Goal: Information Seeking & Learning: Learn about a topic

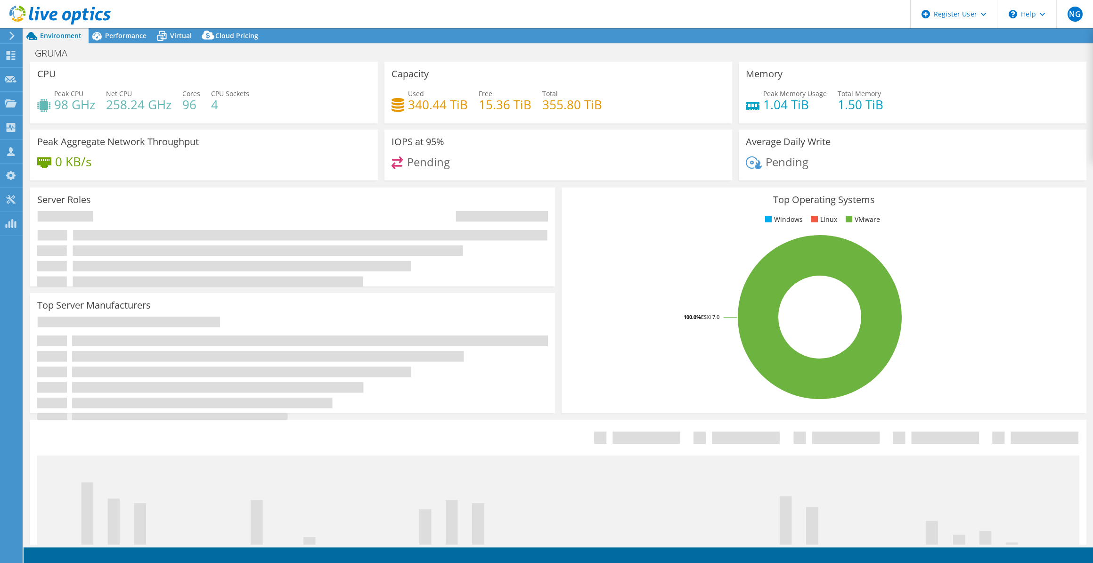
select select "USWest"
select select "USD"
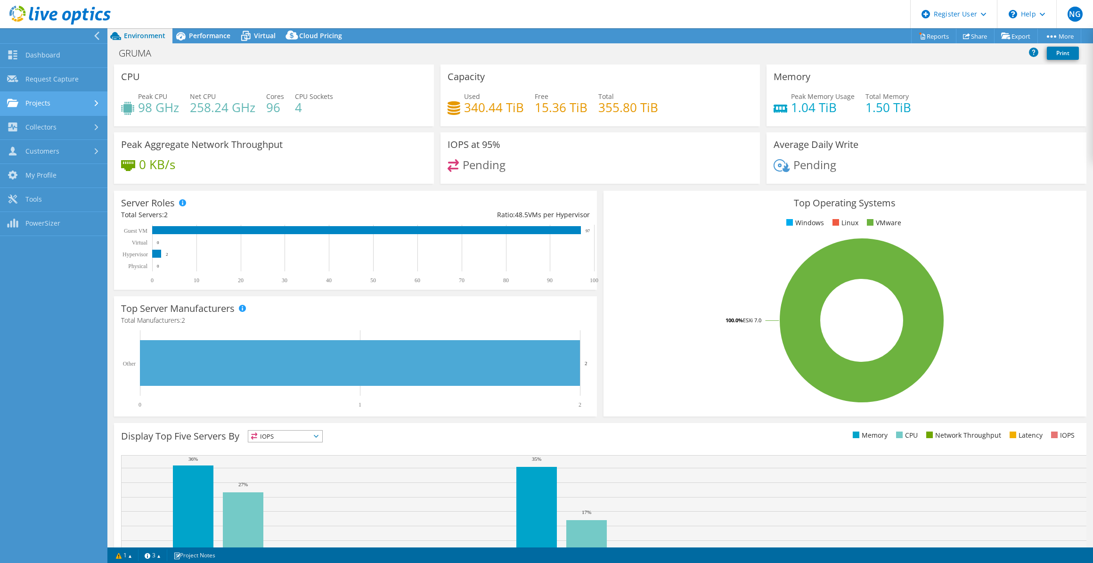
click at [56, 106] on link "Projects" at bounding box center [53, 104] width 107 height 24
click at [52, 125] on link "Search Projects" at bounding box center [53, 128] width 107 height 24
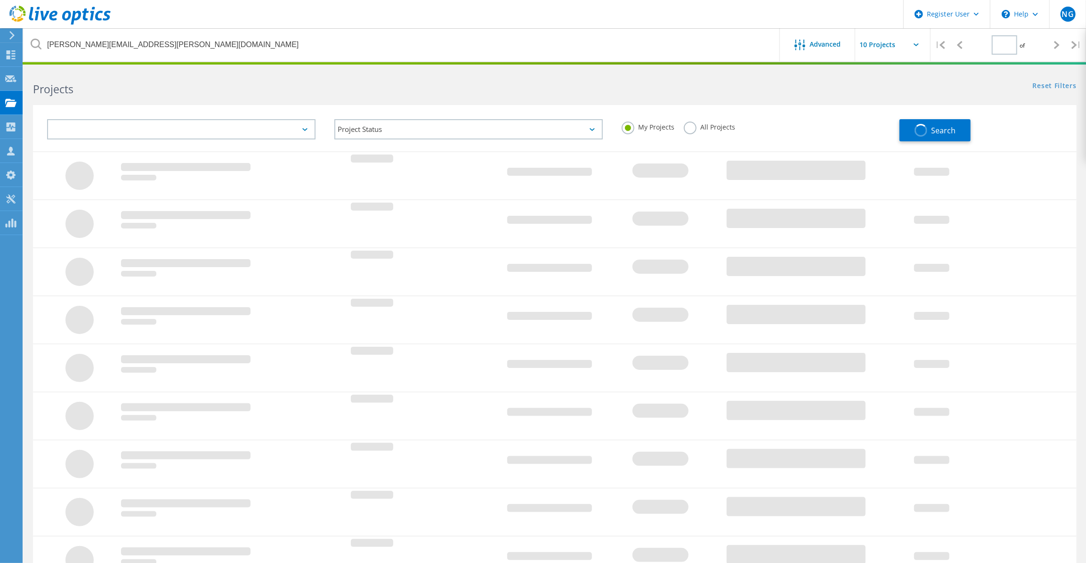
type input "1"
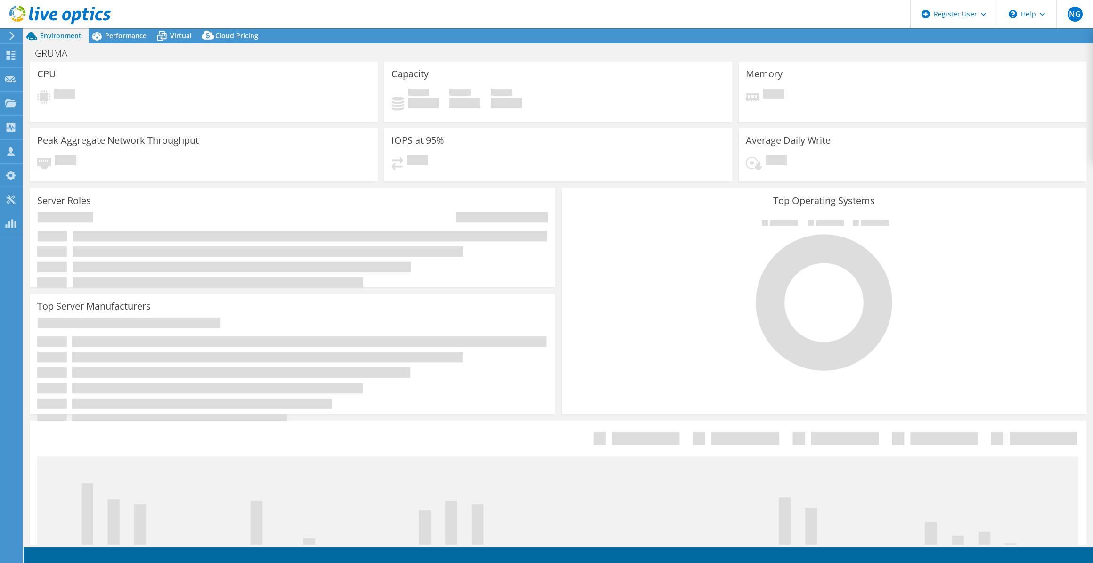
select select "USWest"
select select "USD"
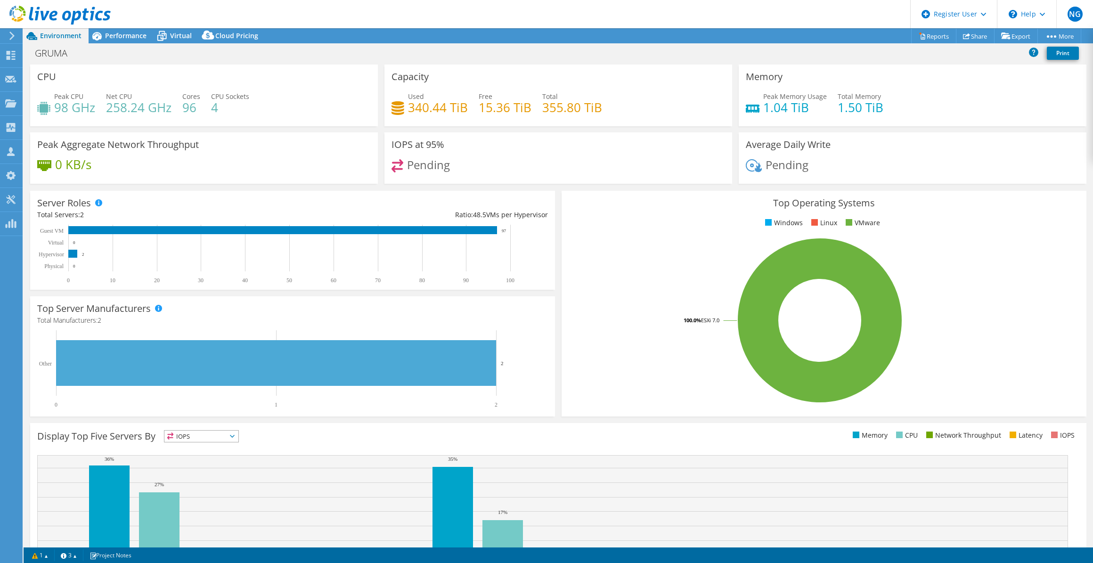
click at [9, 36] on icon at bounding box center [11, 36] width 7 height 8
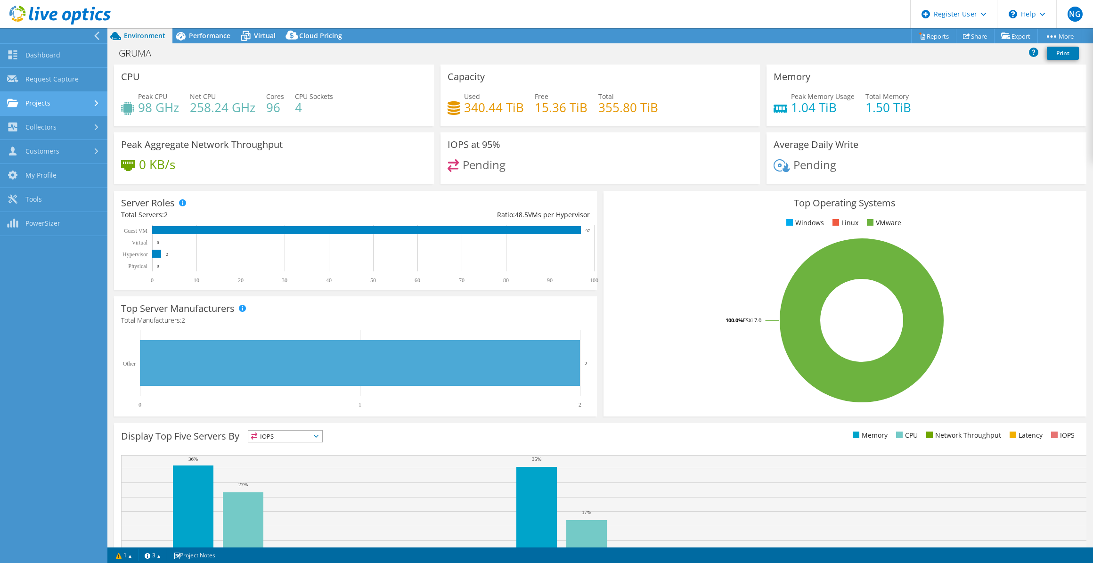
click at [38, 106] on link "Projects" at bounding box center [53, 104] width 107 height 24
click at [60, 135] on link "Search Projects" at bounding box center [53, 128] width 107 height 24
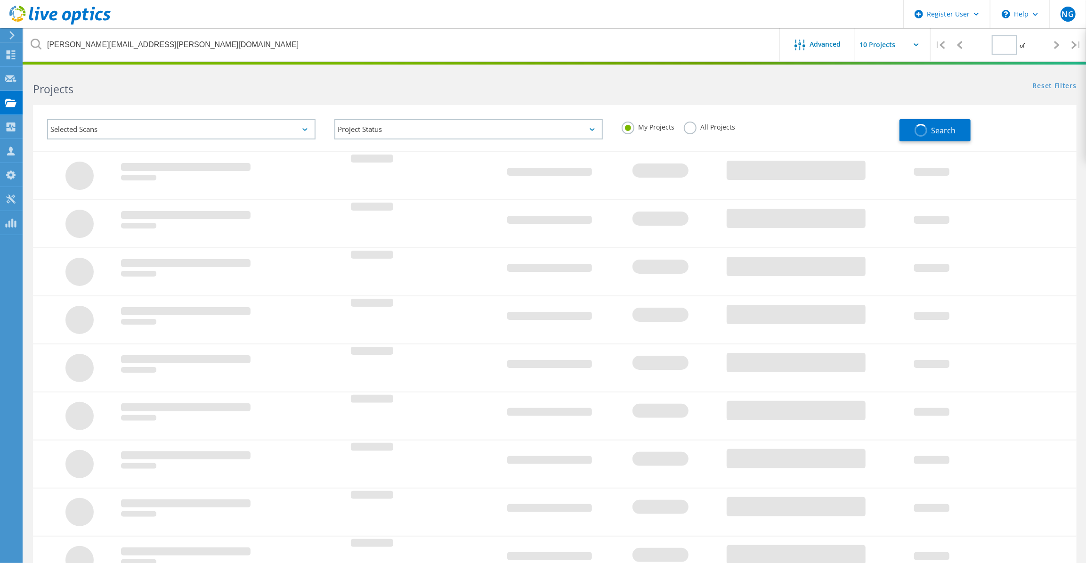
type input "1"
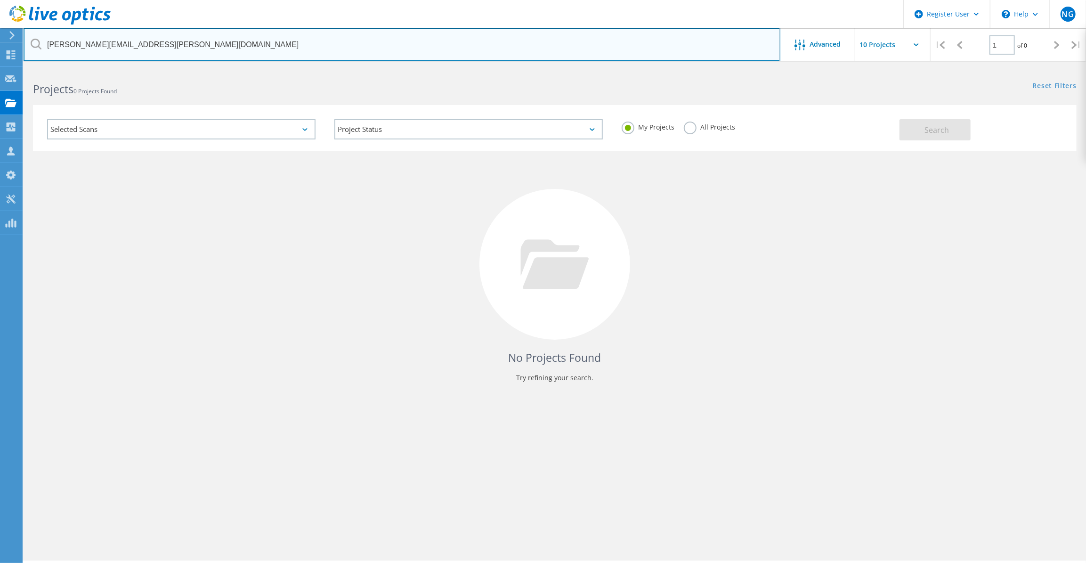
drag, startPoint x: 214, startPoint y: 43, endPoint x: 24, endPoint y: 35, distance: 190.0
click at [24, 35] on input "marshall.soviak@absoluteresolutions.com" at bounding box center [402, 44] width 757 height 33
paste input "sgray@bourn-koch"
type input "[EMAIL_ADDRESS][PERSON_NAME][DOMAIN_NAME]"
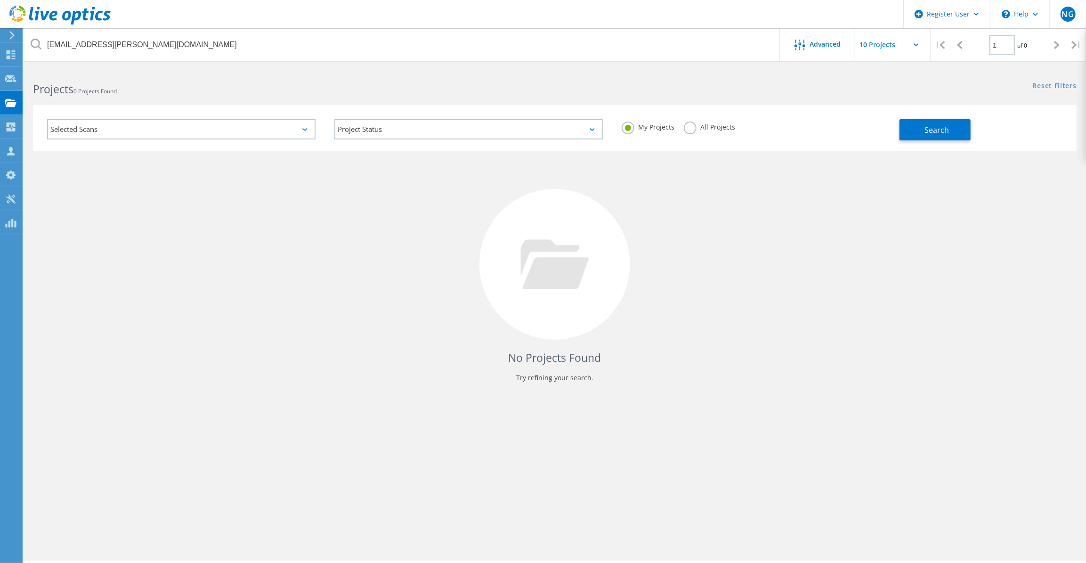
click at [721, 130] on label "All Projects" at bounding box center [709, 126] width 51 height 9
click at [0, 0] on input "All Projects" at bounding box center [0, 0] width 0 height 0
click at [923, 135] on button "Search" at bounding box center [935, 129] width 71 height 21
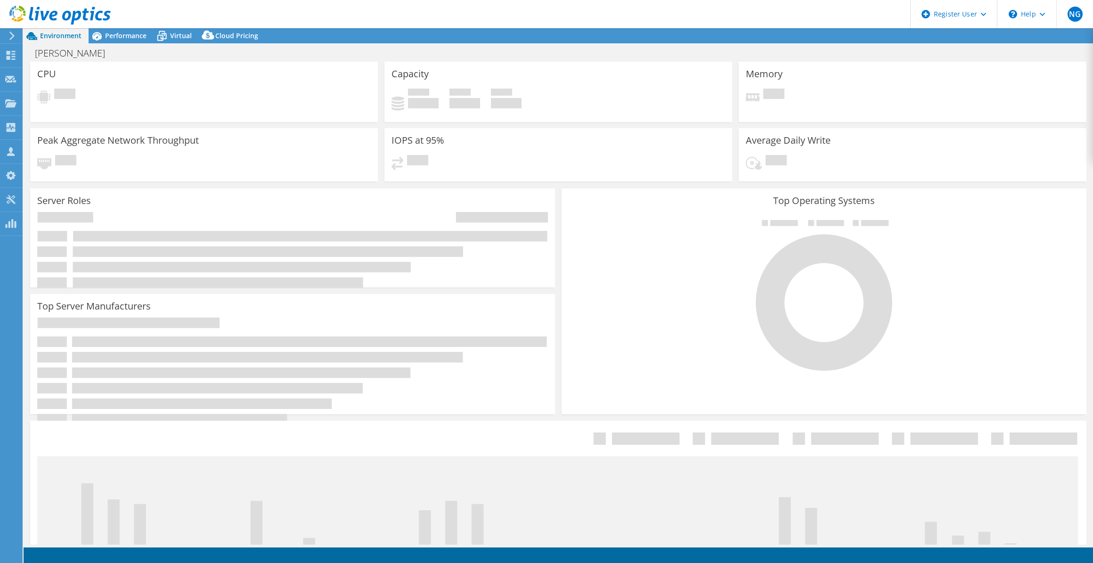
select select "USD"
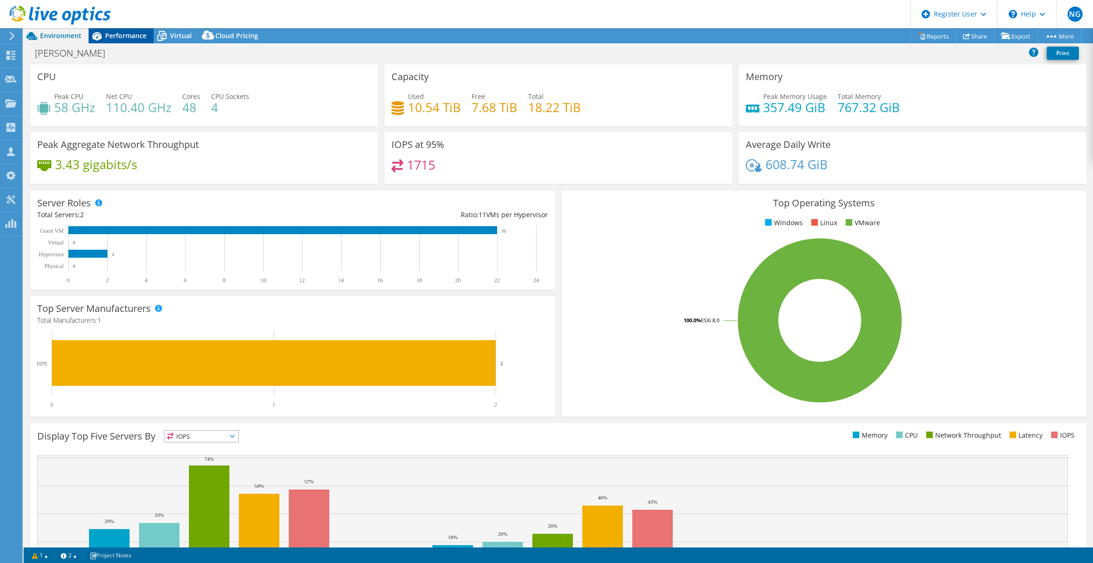
click at [136, 37] on span "Performance" at bounding box center [125, 35] width 41 height 9
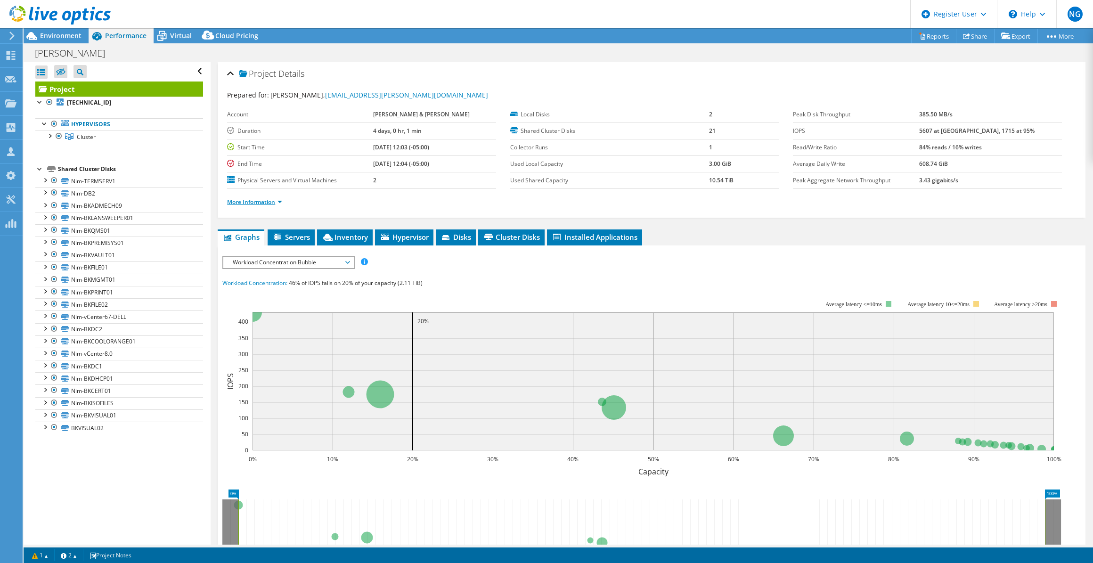
click at [281, 198] on link "More Information" at bounding box center [254, 202] width 55 height 8
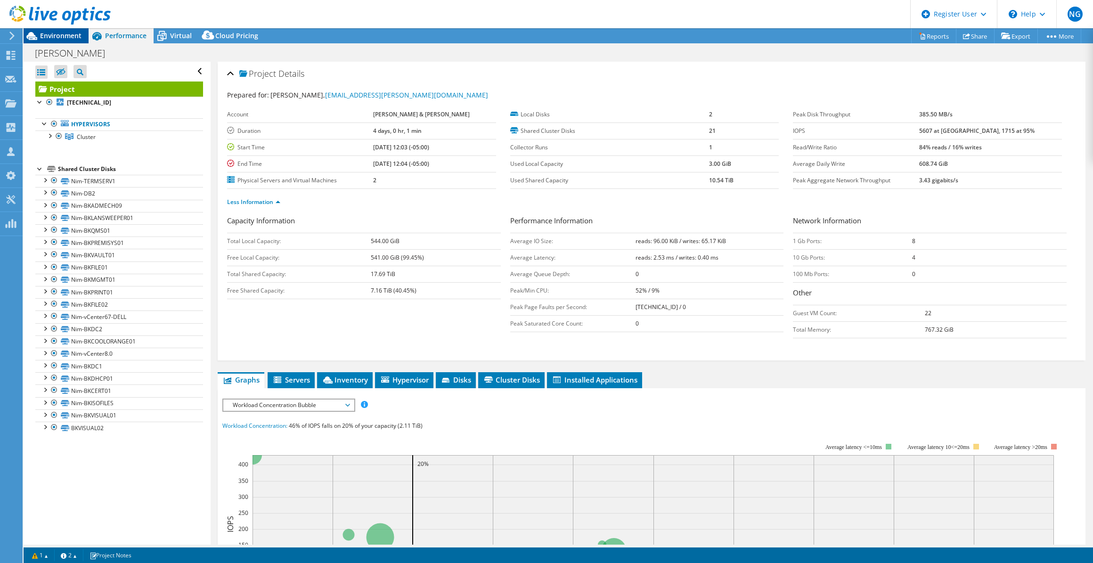
click at [47, 33] on span "Environment" at bounding box center [60, 35] width 41 height 9
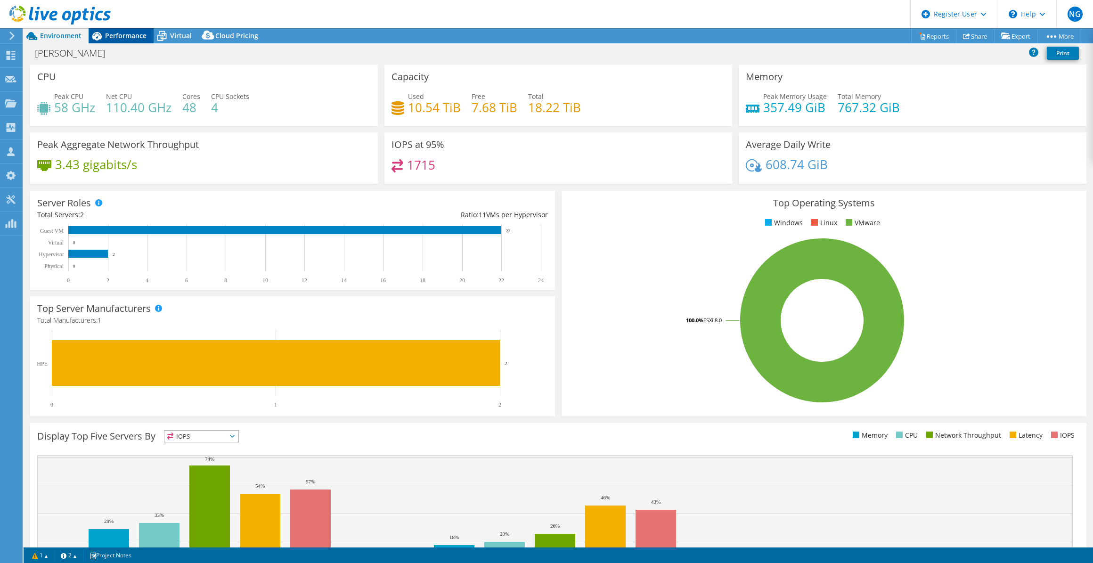
click at [130, 32] on span "Performance" at bounding box center [125, 35] width 41 height 9
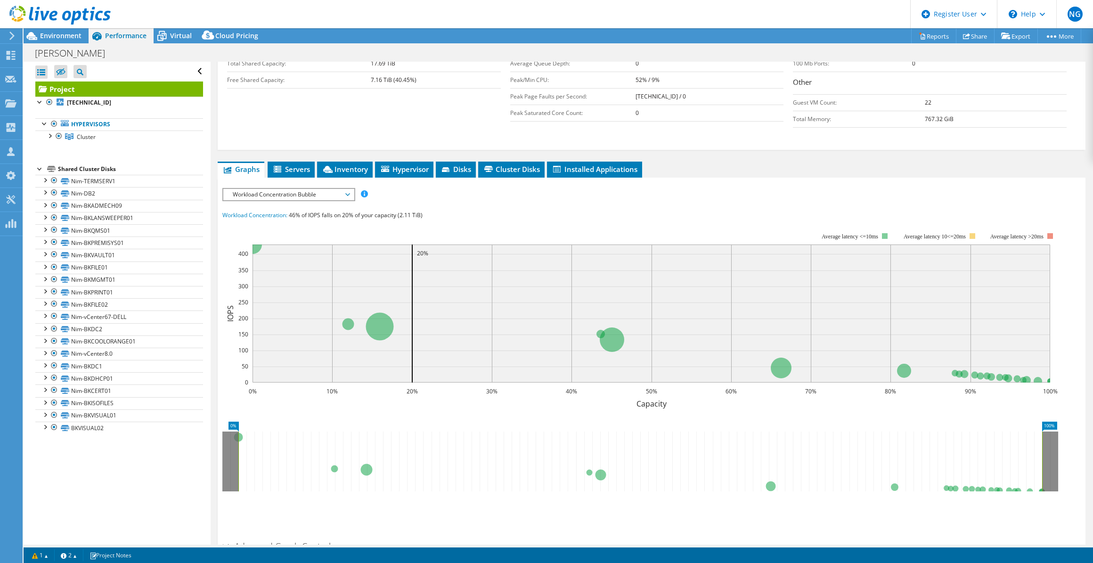
scroll to position [214, 0]
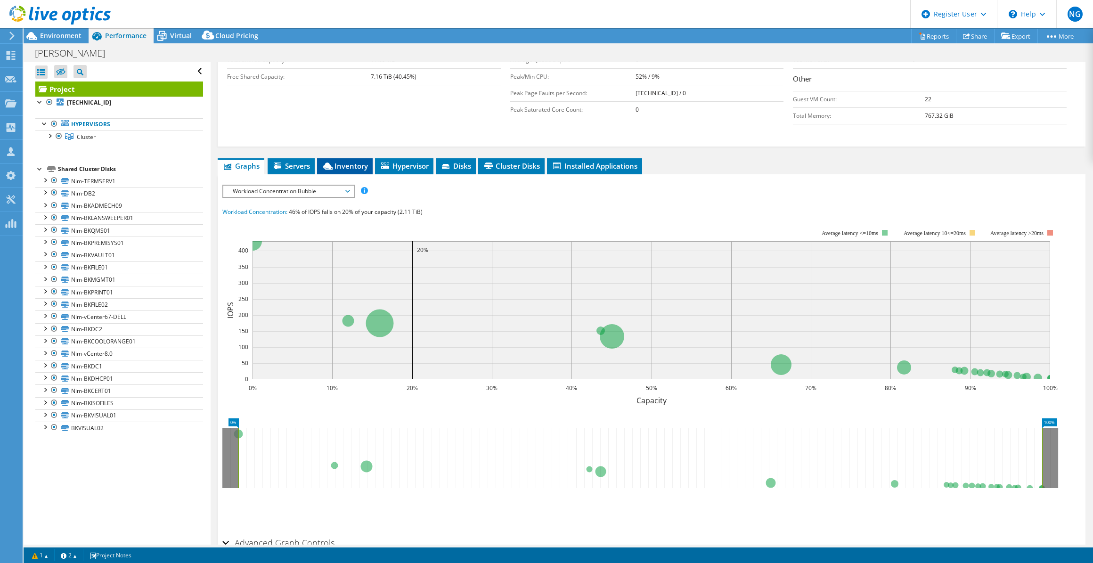
click at [366, 166] on span "Inventory" at bounding box center [345, 165] width 46 height 9
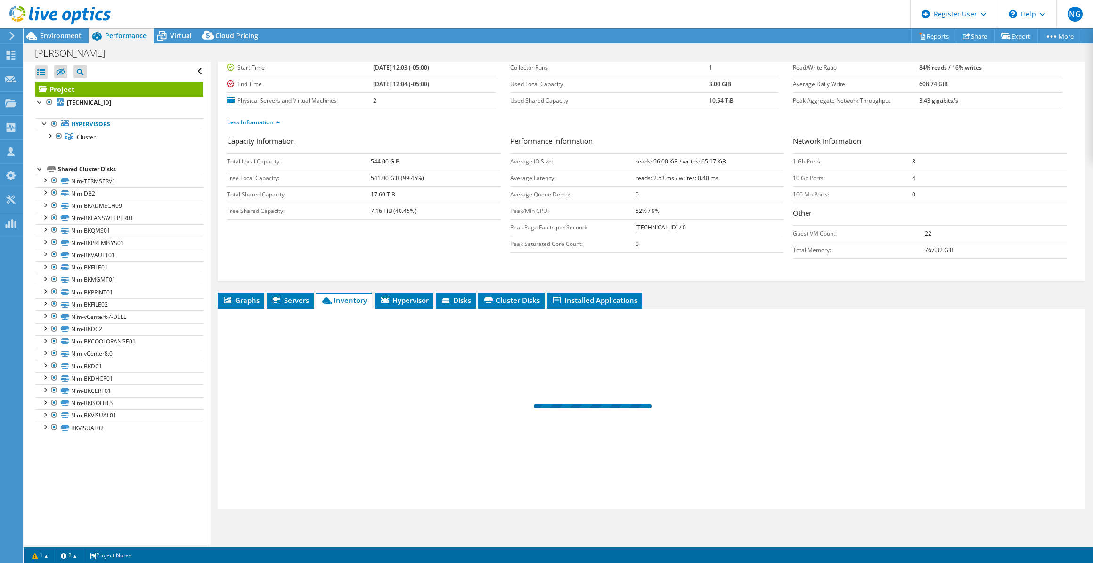
scroll to position [78, 0]
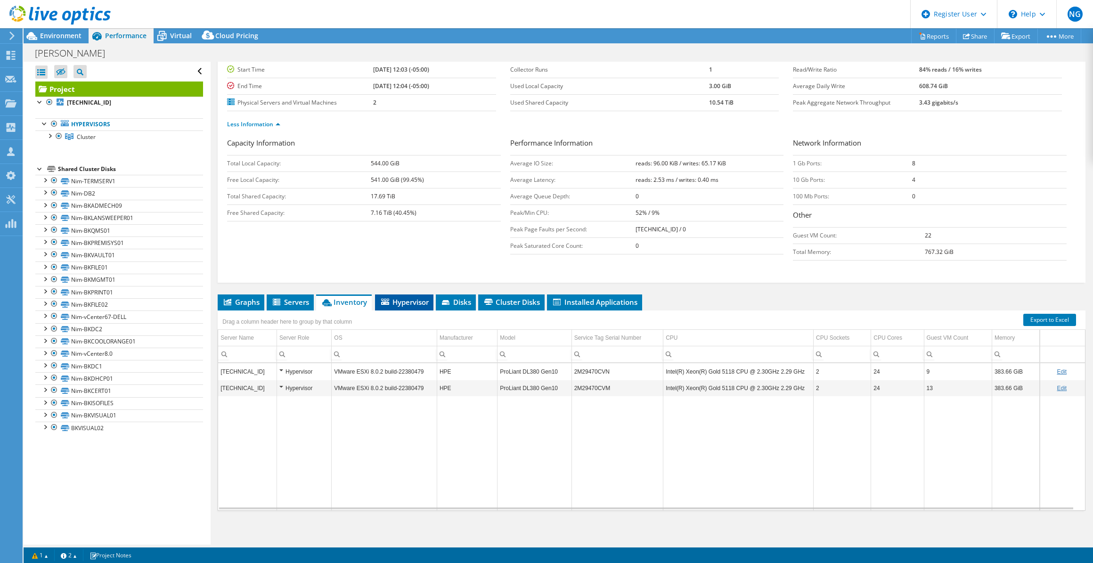
click at [416, 301] on span "Hypervisor" at bounding box center [404, 301] width 49 height 9
